Goal: Task Accomplishment & Management: Manage account settings

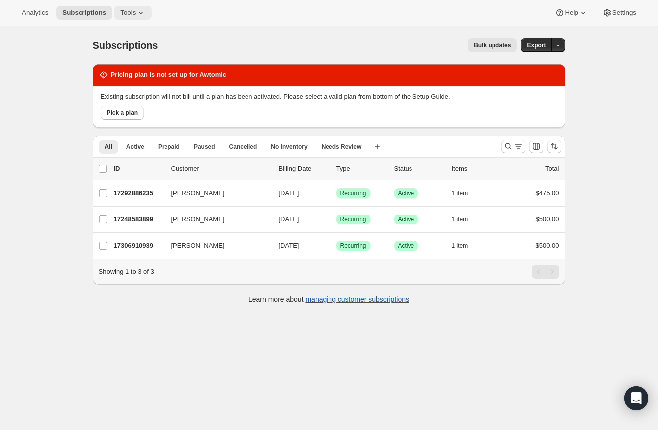
click at [126, 9] on span "Tools" at bounding box center [127, 13] width 15 height 8
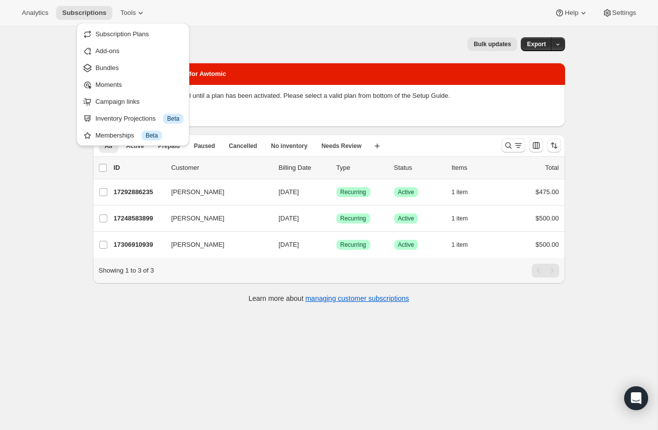
scroll to position [2, 0]
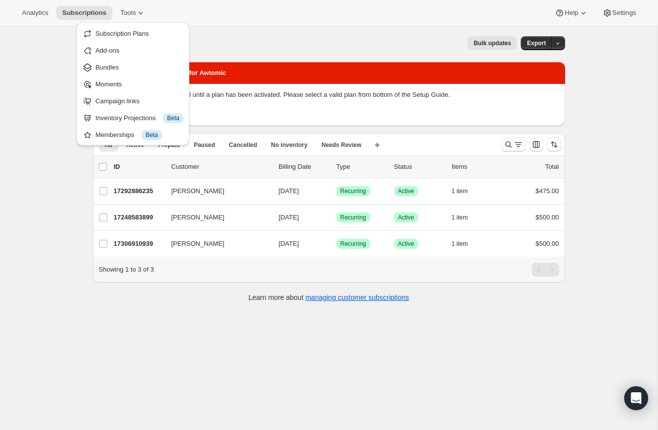
click at [36, 73] on div "Subscriptions. This page is ready Subscriptions Bulk updates More actions Bulk …" at bounding box center [328, 239] width 657 height 430
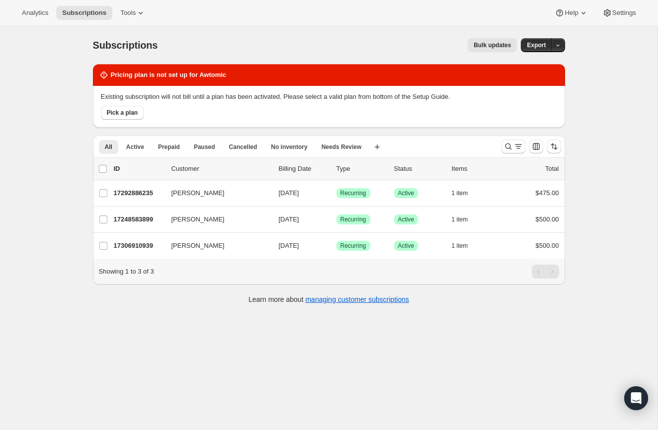
scroll to position [6, 0]
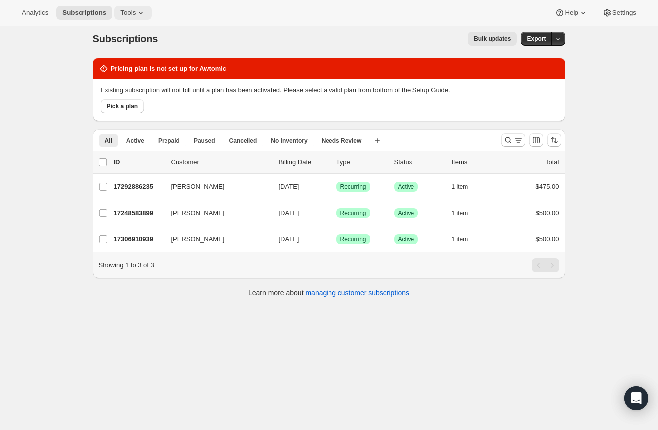
click at [128, 17] on button "Tools" at bounding box center [132, 13] width 37 height 14
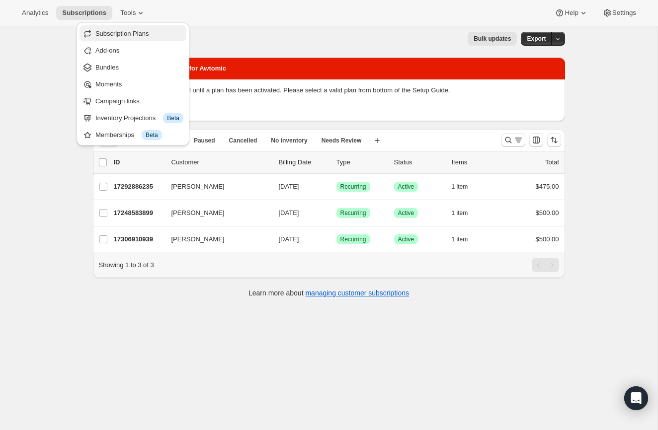
click at [97, 36] on span "Subscription Plans" at bounding box center [122, 33] width 54 height 7
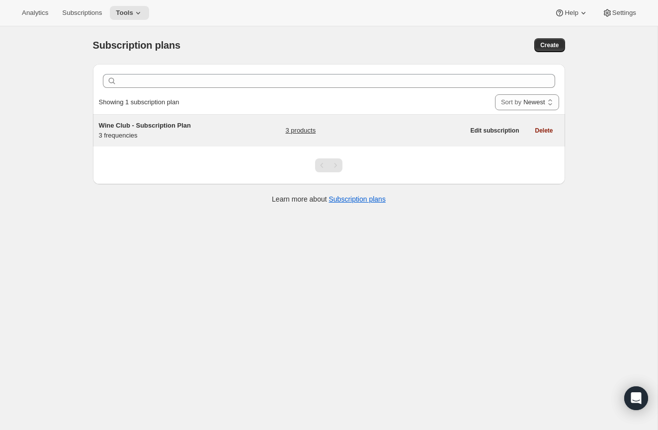
click at [296, 132] on link "3 products" at bounding box center [300, 131] width 30 height 10
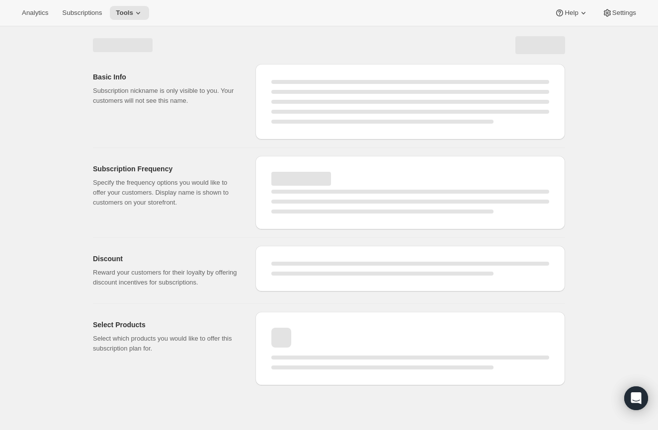
select select "WEEK"
select select "MONTH"
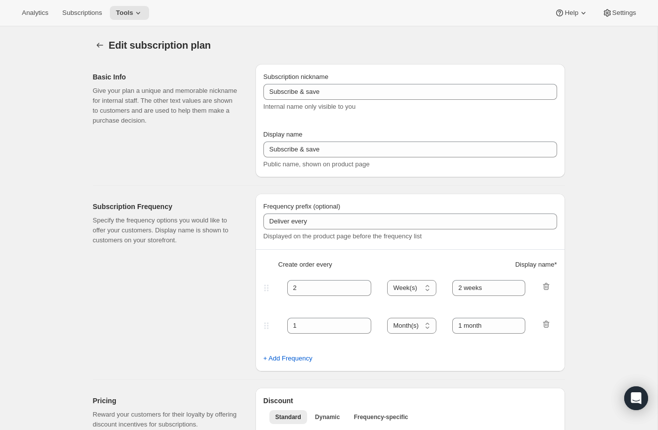
type input "Wine Club - Subscription Plan"
type input "4"
select select "MONTH"
type input "3 months"
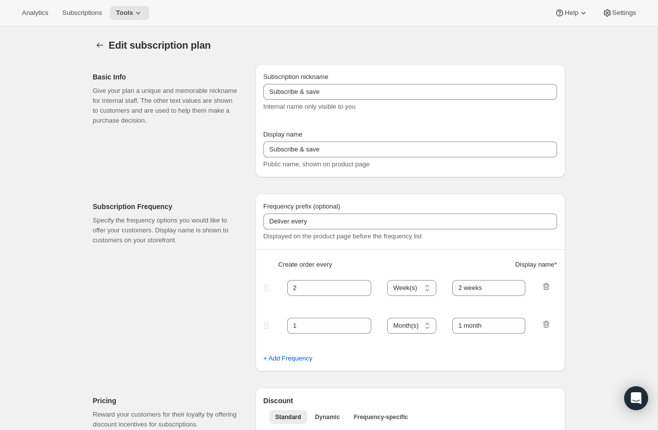
type input "Sign up for our Wine Club Membership. Modify or cancel subscription anytime."
select select "WEEK"
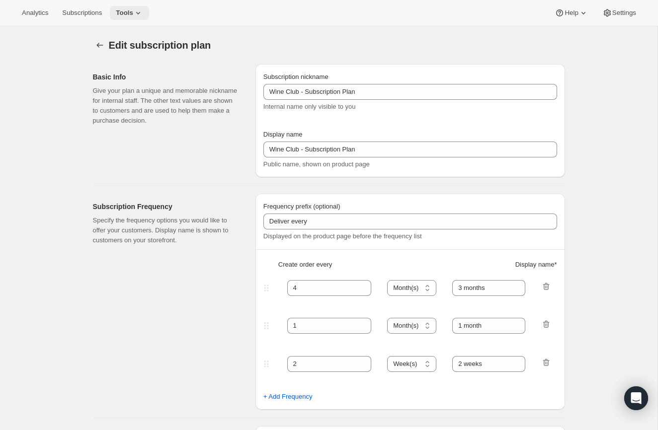
click at [129, 12] on span "Tools" at bounding box center [124, 13] width 17 height 8
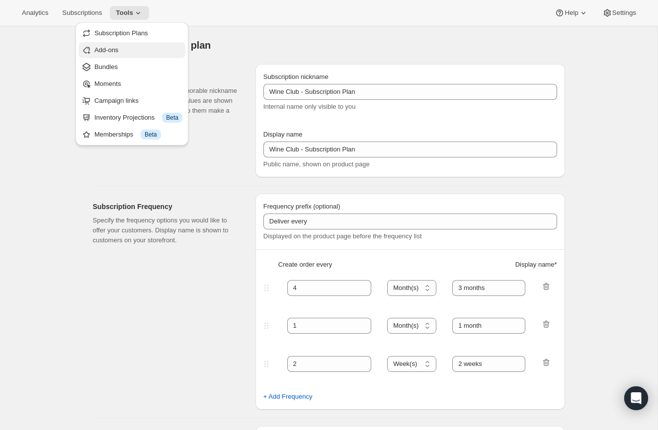
click at [107, 51] on span "Add-ons" at bounding box center [106, 49] width 24 height 7
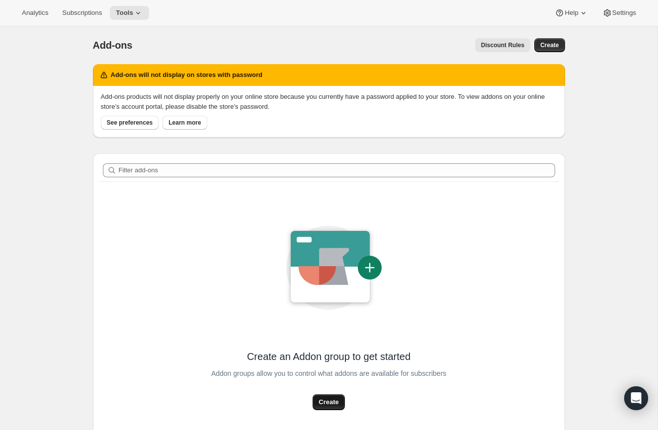
click at [334, 398] on span "Create" at bounding box center [328, 402] width 20 height 10
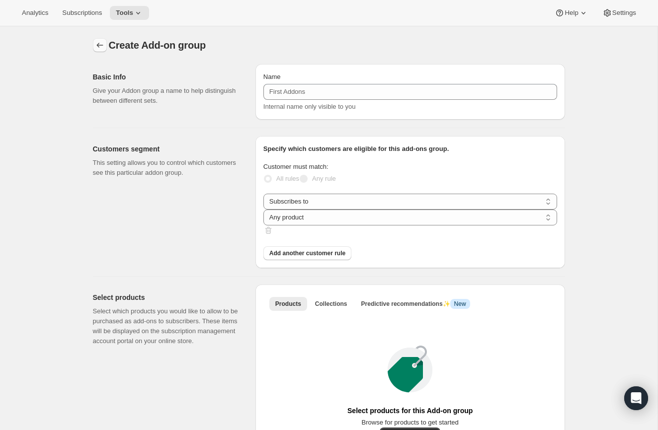
click at [100, 45] on icon "Addon groups" at bounding box center [99, 45] width 6 height 5
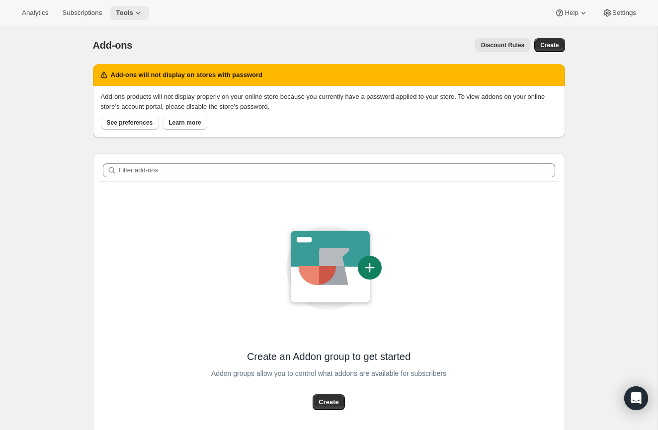
click at [125, 15] on span "Tools" at bounding box center [124, 13] width 17 height 8
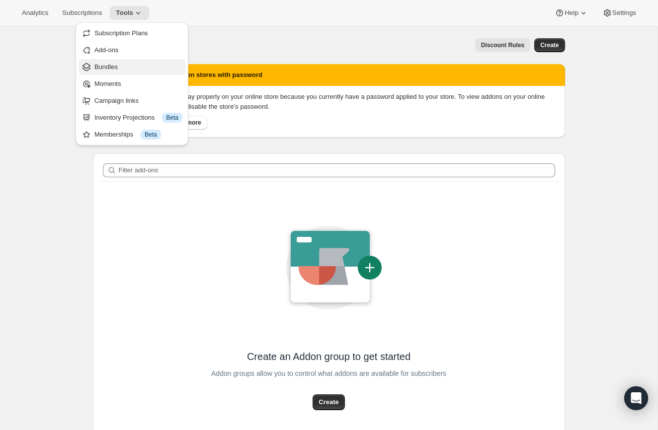
click at [94, 65] on span "Bundles" at bounding box center [105, 66] width 23 height 7
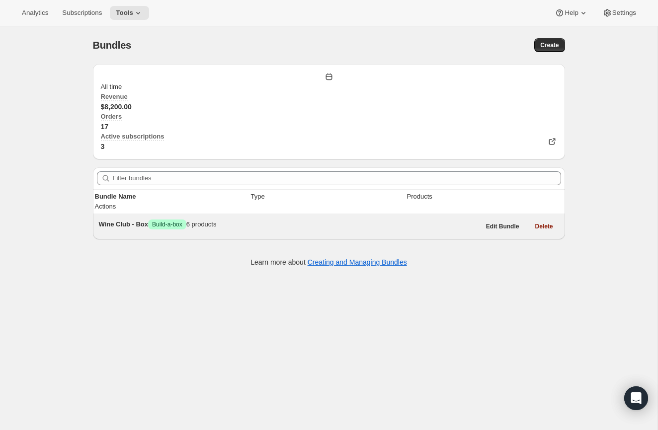
click at [130, 220] on div "Wine Club - Box Success Build-a-box 6 products" at bounding box center [289, 225] width 381 height 10
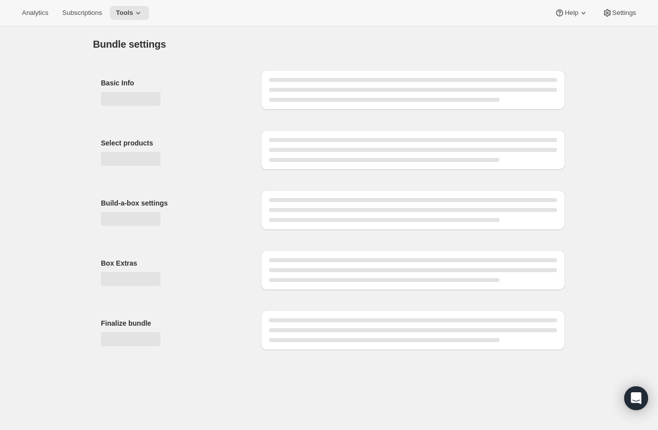
type input "Wine Club - Box"
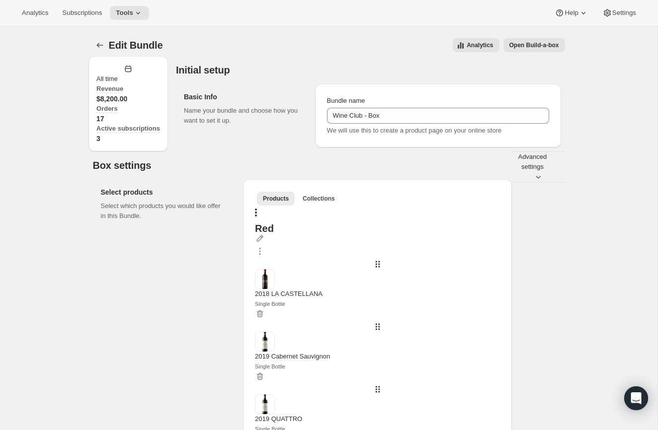
click at [126, 23] on div "Analytics Subscriptions Tools Help Settings" at bounding box center [329, 13] width 658 height 26
click at [126, 18] on button "Tools" at bounding box center [129, 13] width 39 height 14
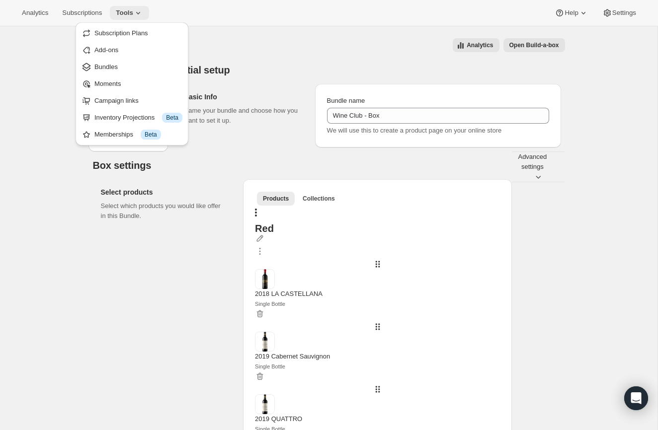
scroll to position [2, 0]
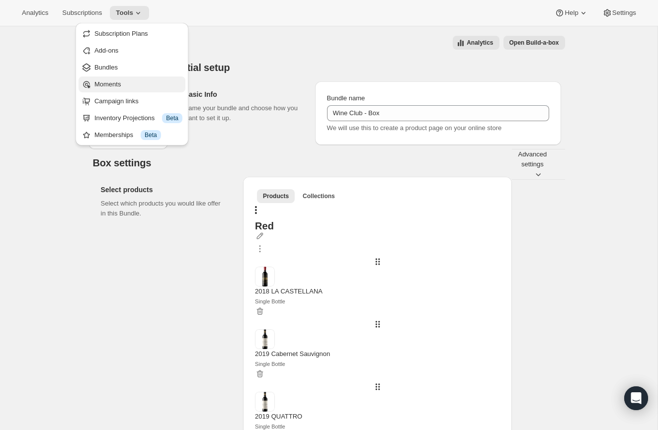
click at [112, 82] on span "Moments" at bounding box center [107, 83] width 26 height 7
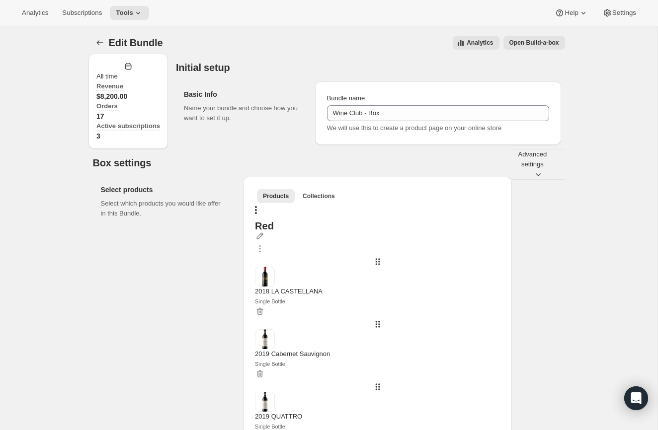
scroll to position [3, 0]
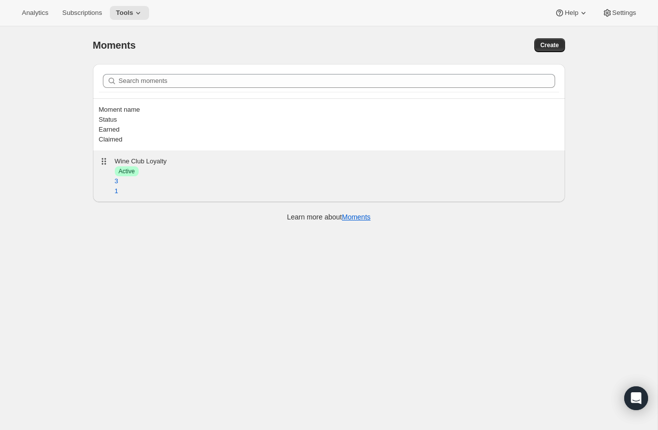
click at [166, 156] on div "Wine Club Loyalty" at bounding box center [337, 161] width 444 height 10
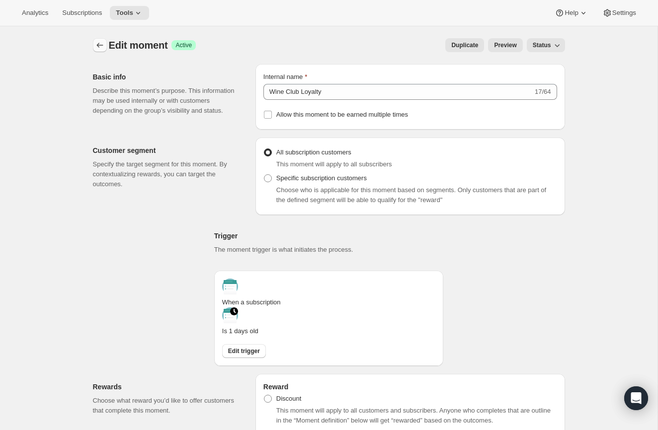
click at [99, 43] on icon "Create moment" at bounding box center [100, 45] width 10 height 10
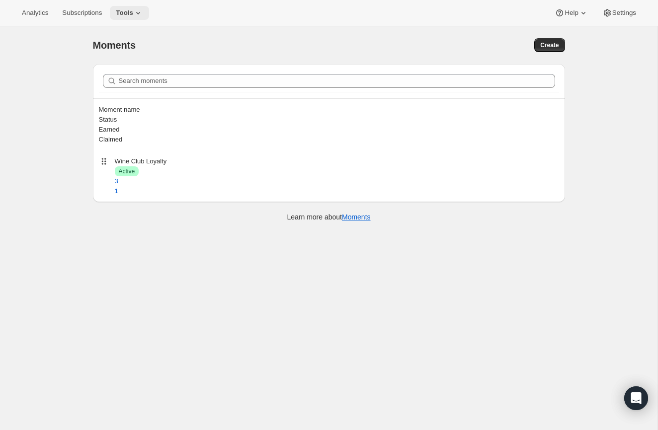
click at [120, 18] on button "Tools" at bounding box center [129, 13] width 39 height 14
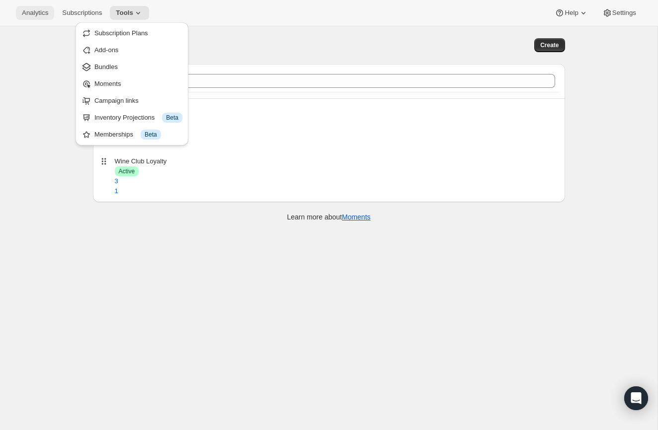
click at [39, 6] on button "Analytics" at bounding box center [35, 13] width 38 height 14
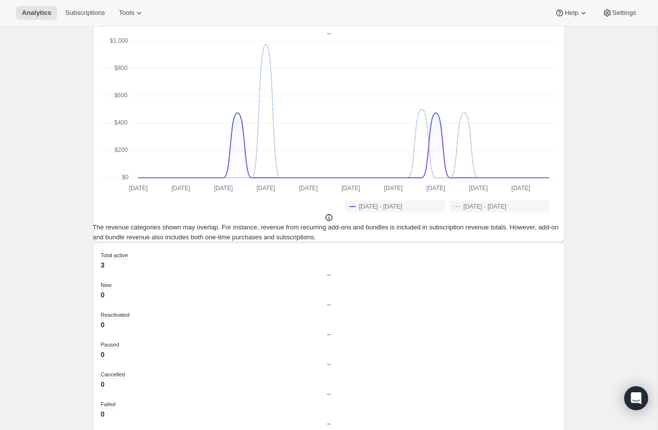
scroll to position [270, 0]
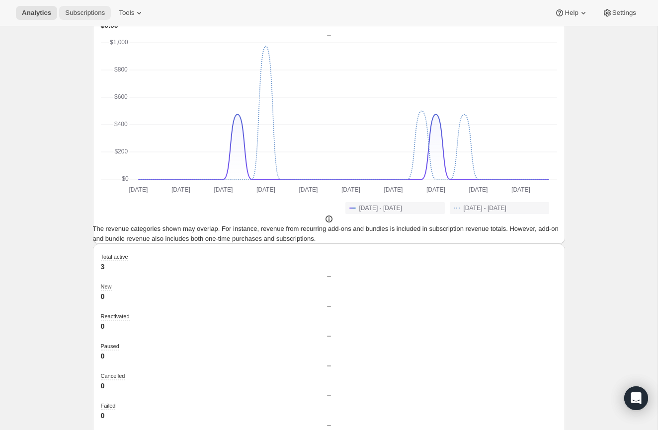
click at [101, 11] on span "Subscriptions" at bounding box center [85, 13] width 40 height 8
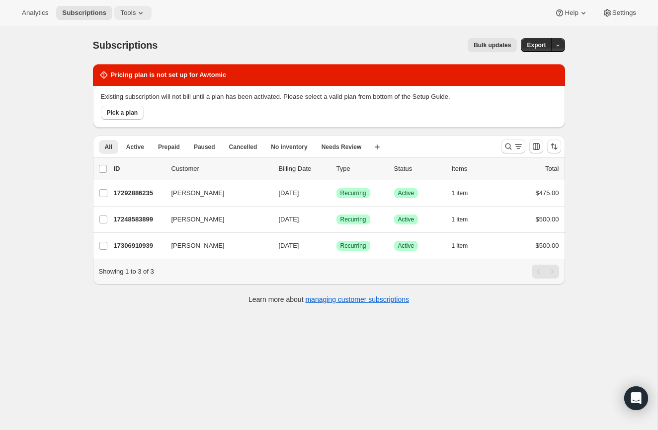
click at [130, 9] on span "Tools" at bounding box center [127, 13] width 15 height 8
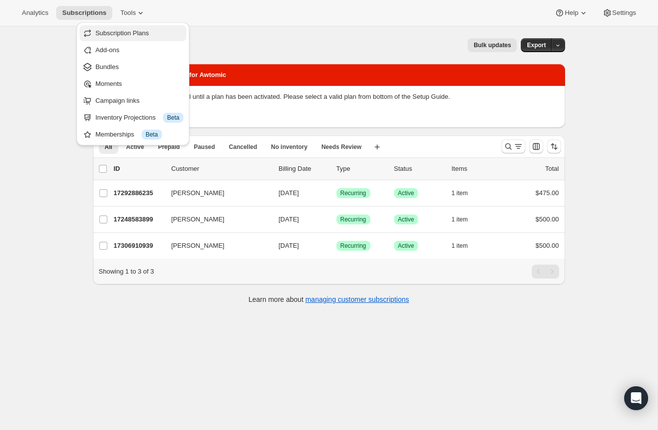
click at [113, 36] on span "Subscription Plans" at bounding box center [122, 32] width 54 height 7
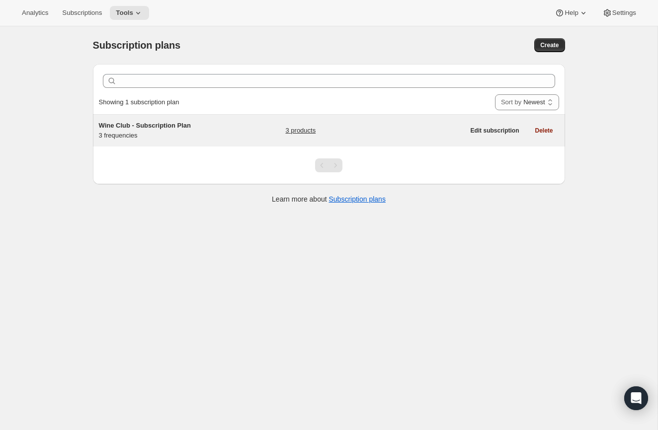
click at [288, 129] on link "3 products" at bounding box center [300, 131] width 30 height 10
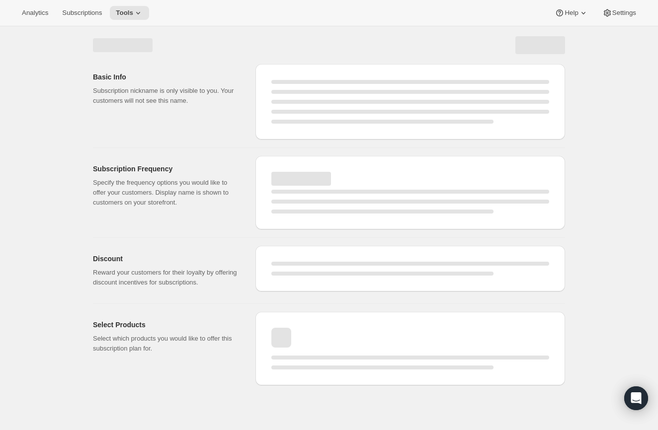
select select "WEEK"
select select "MONTH"
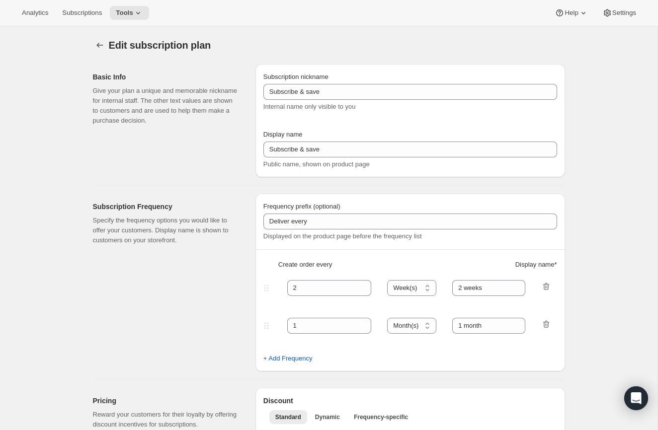
type input "Wine Club - Subscription Plan"
type input "4"
type input "3 months"
type input "Sign up for our Wine Club Membership. Modify or cancel subscription anytime."
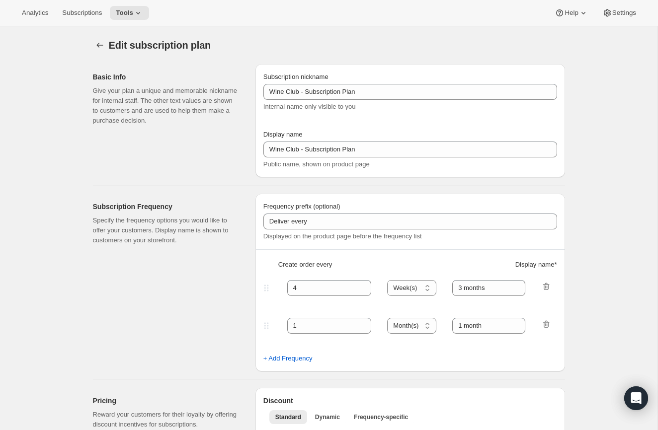
select select "WEEK"
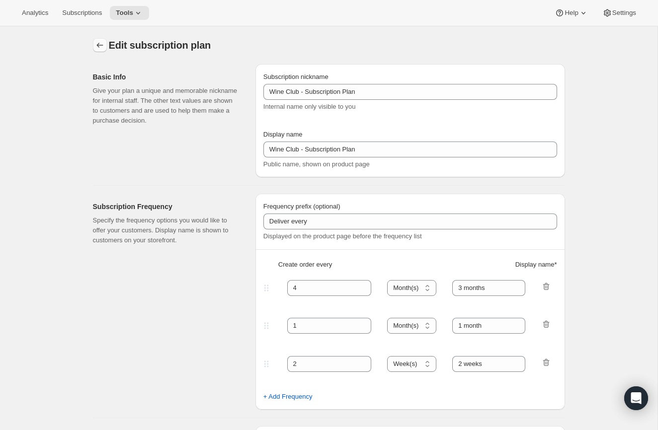
click at [99, 42] on icon "Subscription plans" at bounding box center [100, 45] width 10 height 10
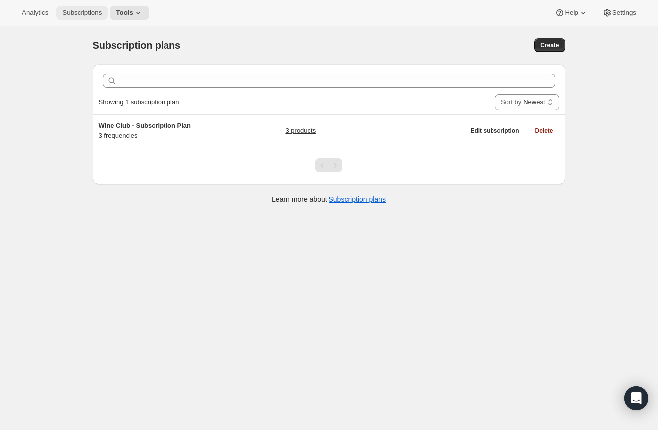
click at [71, 9] on span "Subscriptions" at bounding box center [82, 13] width 40 height 8
